Goal: Task Accomplishment & Management: Complete application form

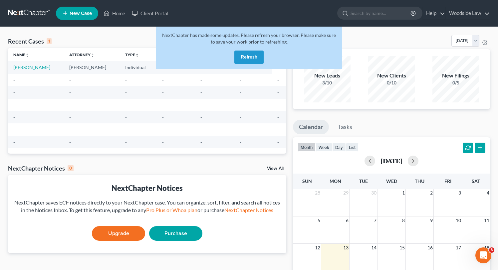
click at [249, 60] on button "Refresh" at bounding box center [248, 57] width 29 height 13
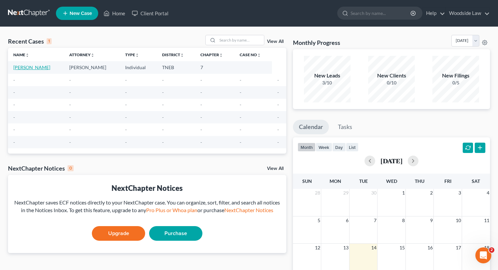
click at [45, 66] on link "[PERSON_NAME]" at bounding box center [31, 68] width 37 height 6
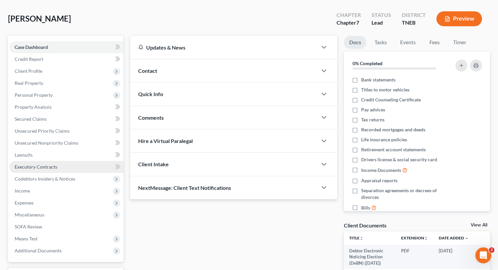
scroll to position [26, 0]
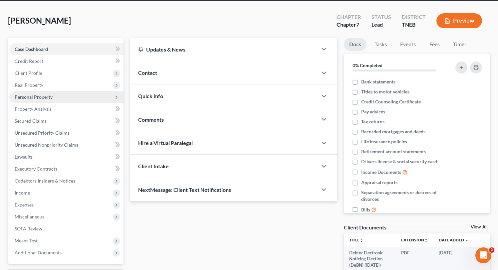
click at [49, 96] on span "Personal Property" at bounding box center [34, 97] width 38 height 6
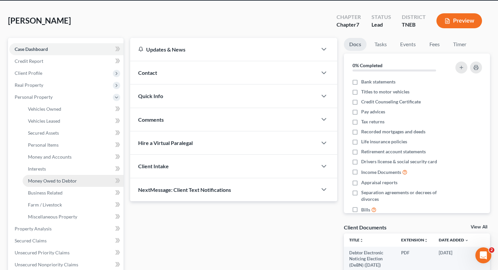
click at [60, 179] on span "Money Owed to Debtor" at bounding box center [52, 181] width 49 height 6
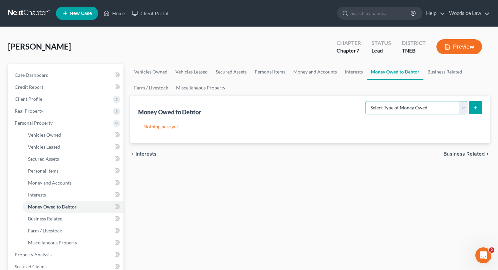
click at [457, 110] on select "Select Type of Money Owed Accounts Receivable Alimony Child Support Claims Agai…" at bounding box center [416, 107] width 102 height 13
select select "expected_tax_refund"
click at [367, 101] on select "Select Type of Money Owed Accounts Receivable Alimony Child Support Claims Agai…" at bounding box center [416, 107] width 102 height 13
click at [477, 109] on icon "submit" at bounding box center [475, 107] width 5 height 5
select select "0"
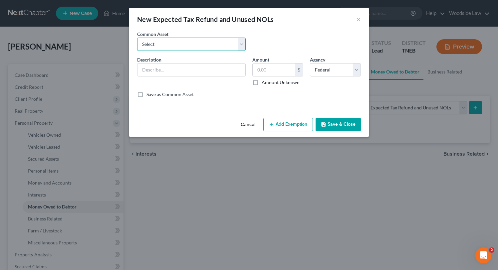
click at [195, 47] on select "Select 2025 federal income tax refund (Anticipated)" at bounding box center [191, 44] width 108 height 13
select select "0"
click at [137, 38] on select "Select 2025 federal income tax refund (Anticipated)" at bounding box center [191, 44] width 108 height 13
type input "2025 federal income tax refund (Anticipated)"
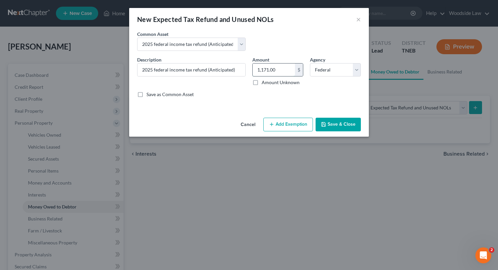
click at [278, 71] on input "1,171.00" at bounding box center [274, 70] width 42 height 13
type input "5"
type input "5,000"
click at [294, 124] on button "Add Exemption" at bounding box center [288, 125] width 50 height 14
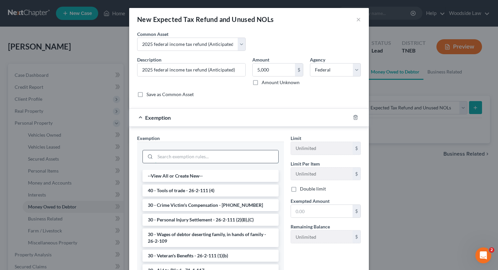
click at [210, 153] on input "search" at bounding box center [216, 156] width 123 height 13
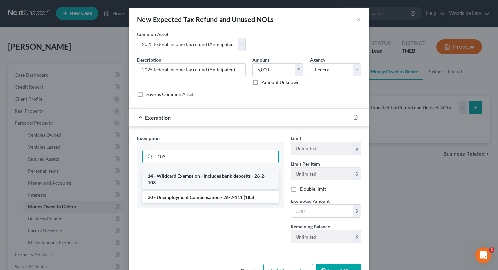
type input "103"
click at [233, 174] on li "14 - Wildcard Exemption - includes bank deposits - 26-2-103" at bounding box center [210, 179] width 136 height 19
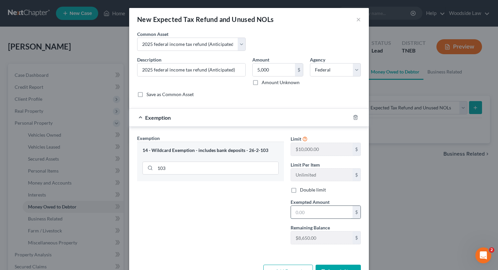
click at [312, 215] on input "text" at bounding box center [322, 212] width 62 height 13
type input "5,000"
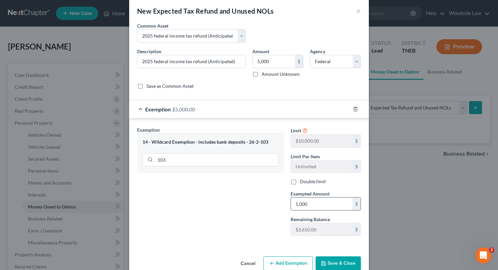
scroll to position [22, 0]
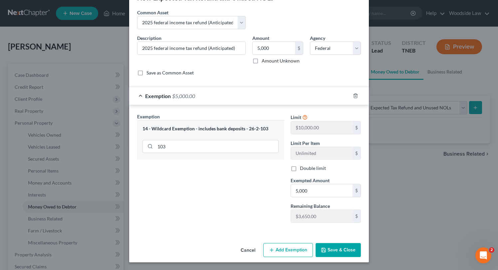
click at [338, 249] on button "Save & Close" at bounding box center [338, 250] width 45 height 14
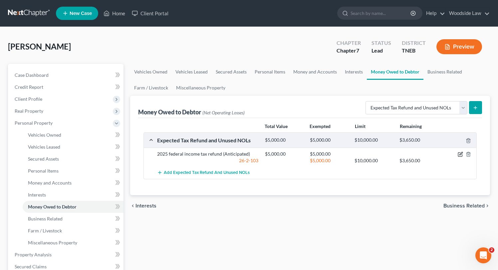
click at [460, 152] on icon "button" at bounding box center [460, 154] width 5 height 5
select select "0"
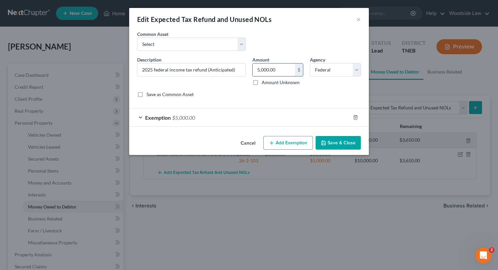
click at [273, 65] on input "5,000.00" at bounding box center [274, 70] width 42 height 13
click at [295, 123] on div "Exemption $5,000.00" at bounding box center [239, 118] width 221 height 18
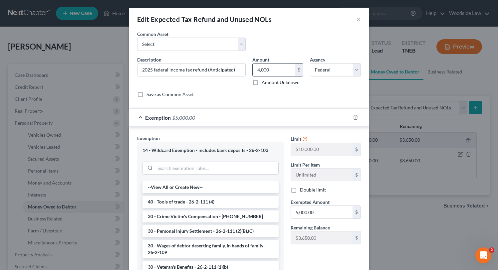
click at [268, 72] on input "4,000" at bounding box center [274, 70] width 42 height 13
type input "5,000"
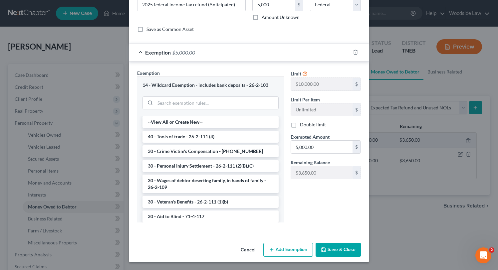
click at [334, 248] on button "Save & Close" at bounding box center [338, 250] width 45 height 14
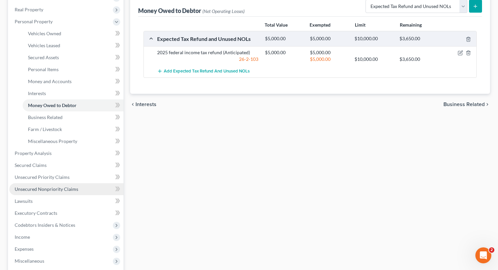
click at [59, 186] on span "Unsecured Nonpriority Claims" at bounding box center [47, 189] width 64 height 6
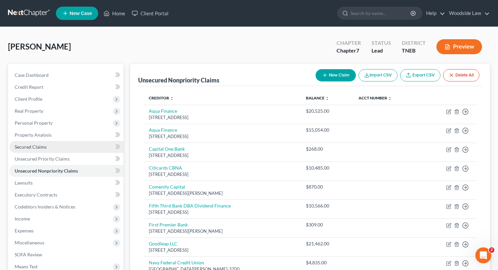
click at [33, 146] on span "Secured Claims" at bounding box center [31, 147] width 32 height 6
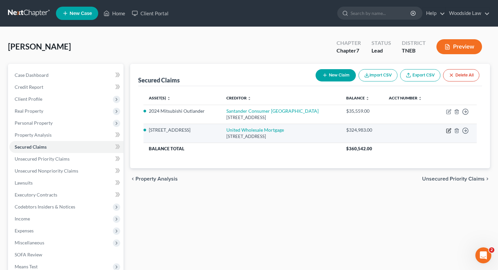
click at [447, 131] on icon "button" at bounding box center [448, 131] width 4 height 4
select select "23"
select select "2"
select select "0"
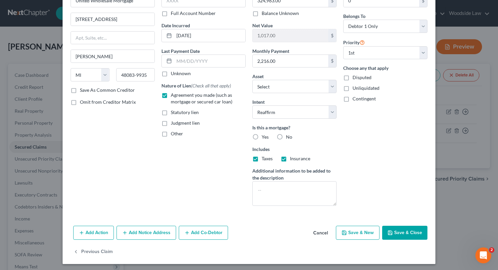
scroll to position [46, 0]
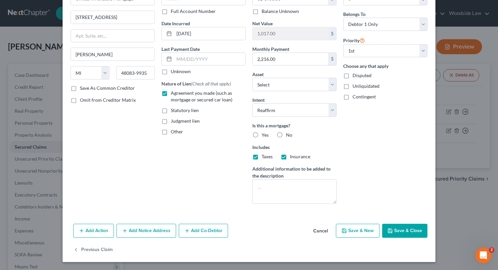
click at [409, 238] on div "Add Action Add Notice Address Add Co-Debtor Cancel Save & New Save & Close" at bounding box center [249, 232] width 373 height 22
click at [406, 232] on button "Save & Close" at bounding box center [404, 231] width 45 height 14
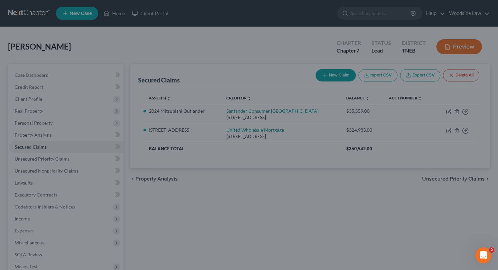
select select "3"
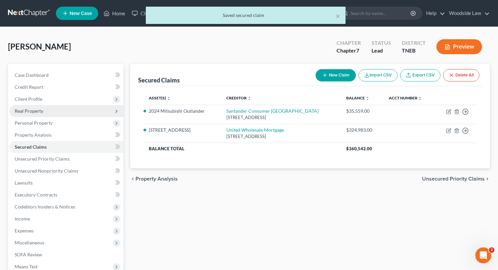
click at [37, 114] on span "Real Property" at bounding box center [66, 111] width 114 height 12
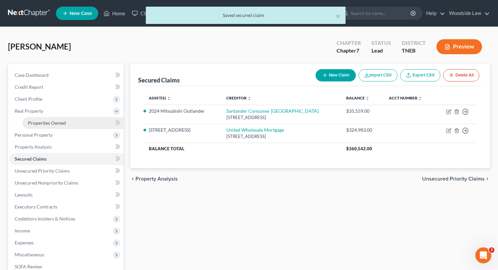
click at [44, 120] on span "Properties Owned" at bounding box center [47, 123] width 38 height 6
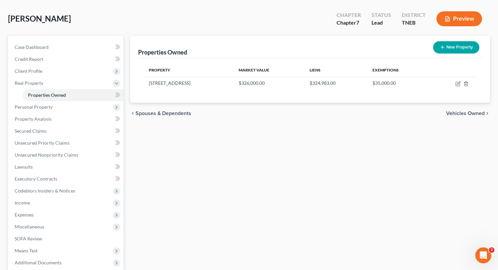
scroll to position [30, 0]
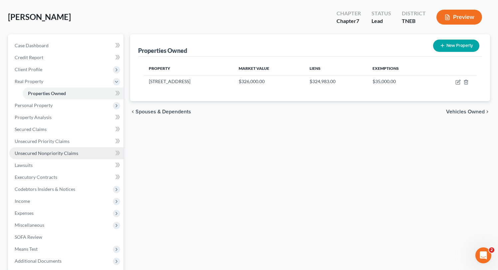
click at [51, 154] on span "Unsecured Nonpriority Claims" at bounding box center [47, 153] width 64 height 6
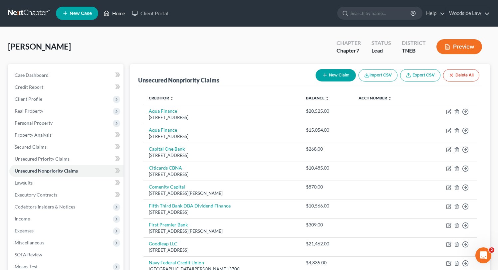
click at [124, 14] on link "Home" at bounding box center [114, 13] width 28 height 12
